Goal: Information Seeking & Learning: Learn about a topic

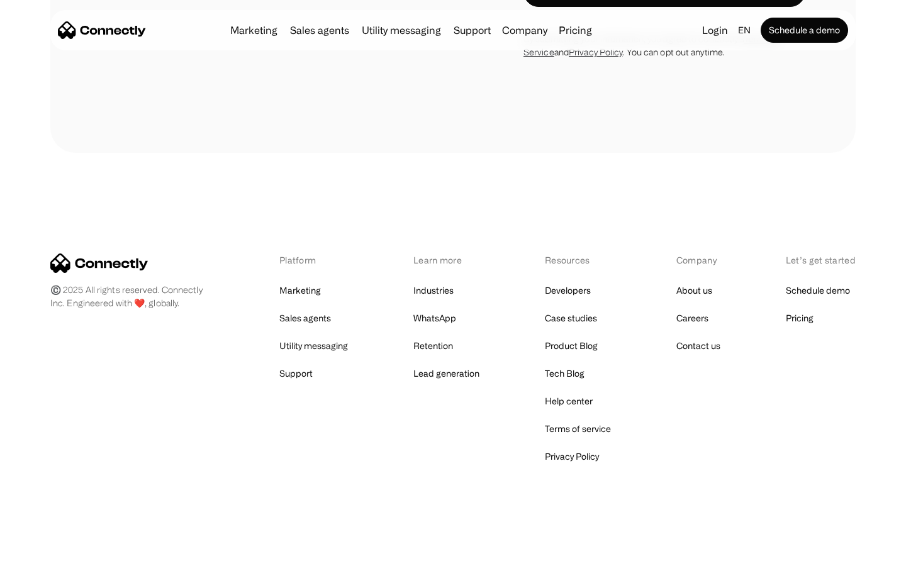
scroll to position [1062, 0]
